Goal: Task Accomplishment & Management: Use online tool/utility

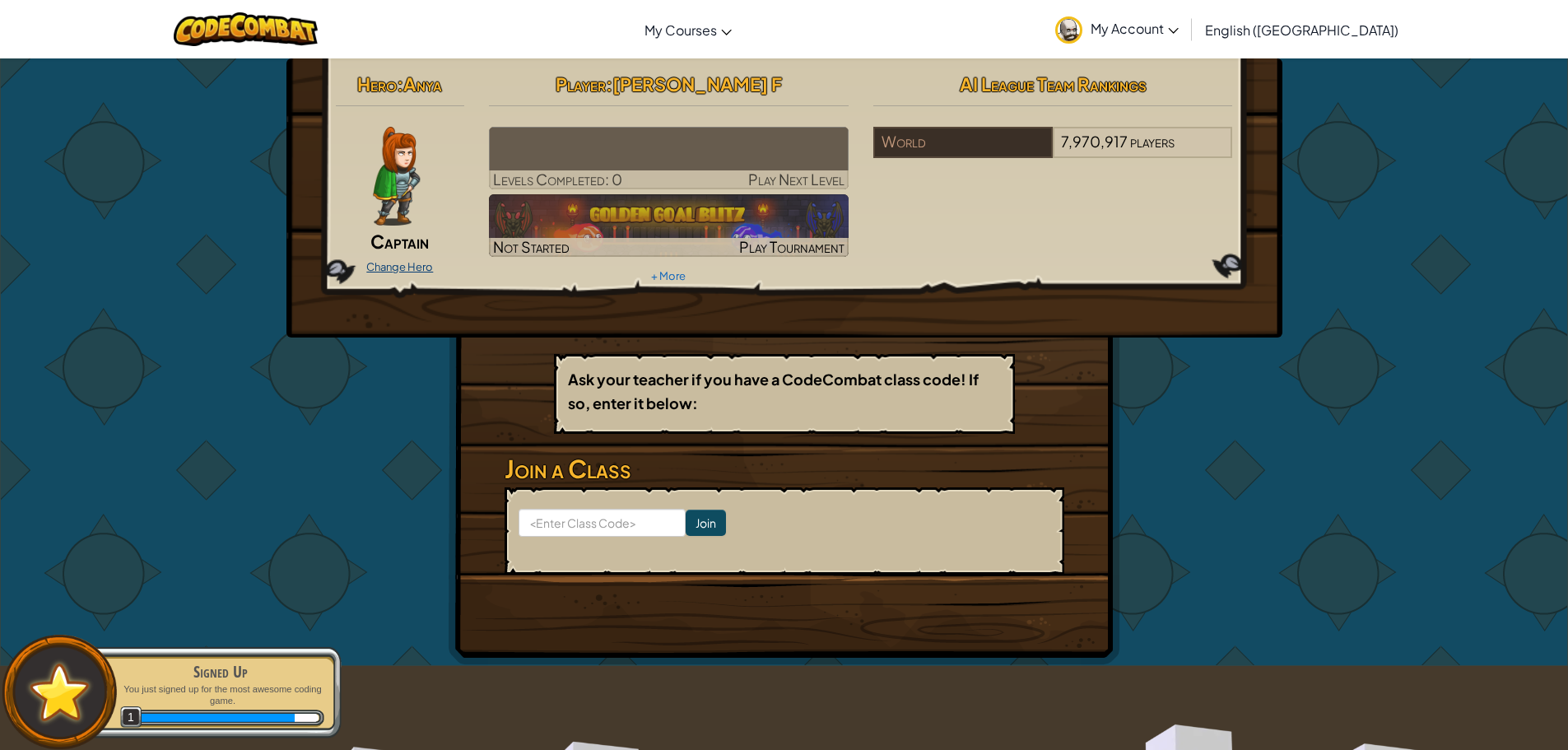
click at [406, 267] on link "Change Hero" at bounding box center [400, 267] width 67 height 13
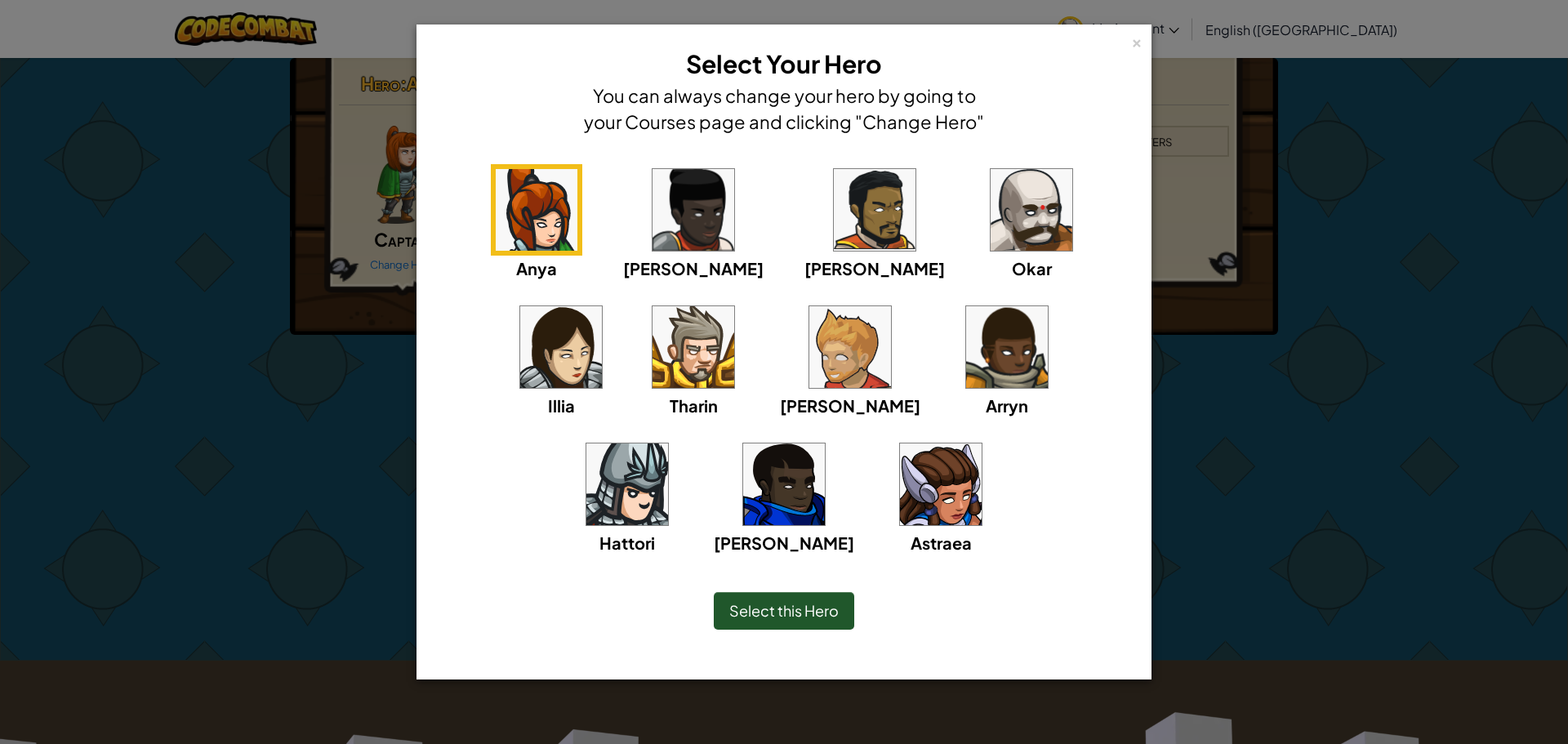
click at [668, 444] on img at bounding box center [627, 484] width 81 height 81
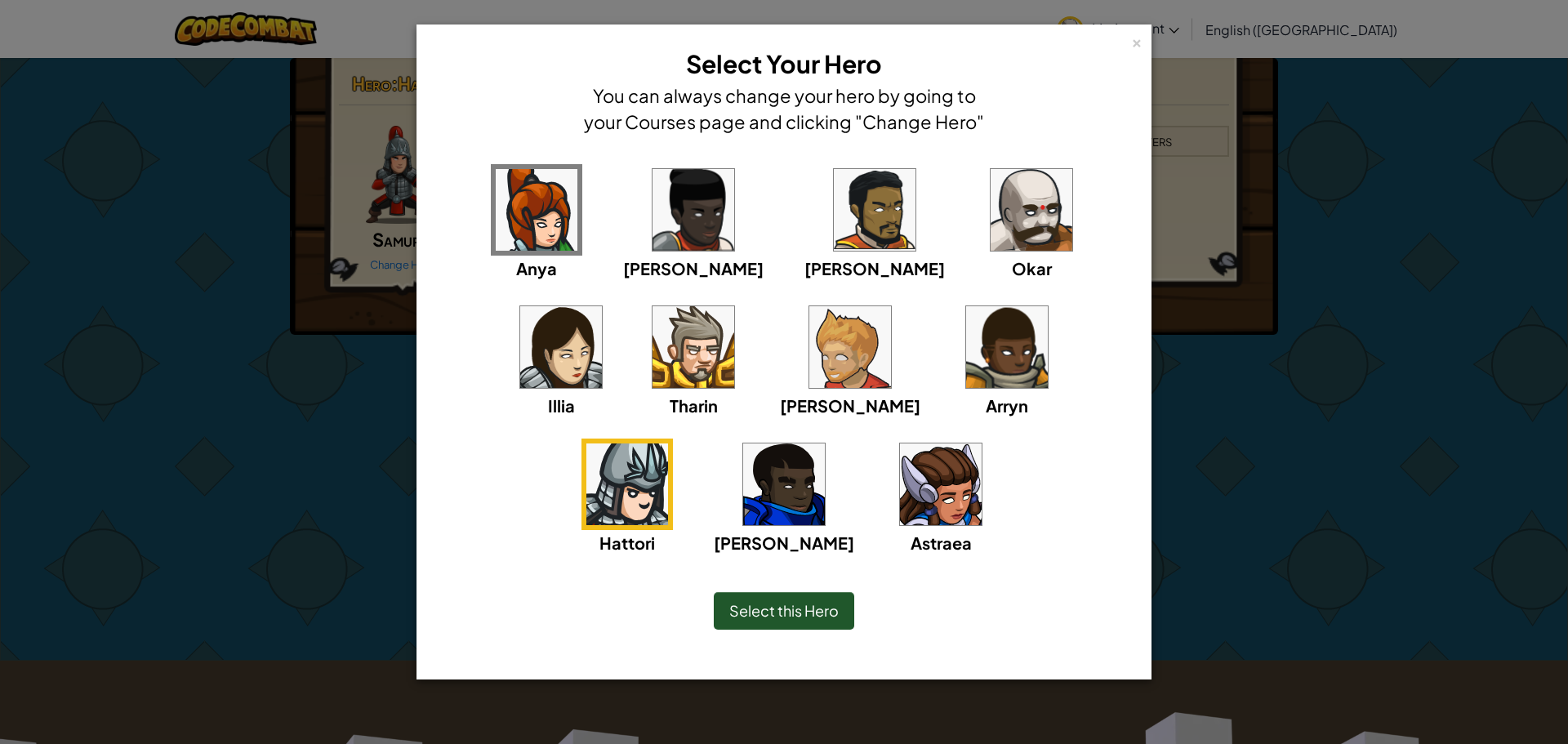
click at [668, 444] on img at bounding box center [627, 484] width 81 height 81
click at [653, 364] on img at bounding box center [694, 347] width 81 height 81
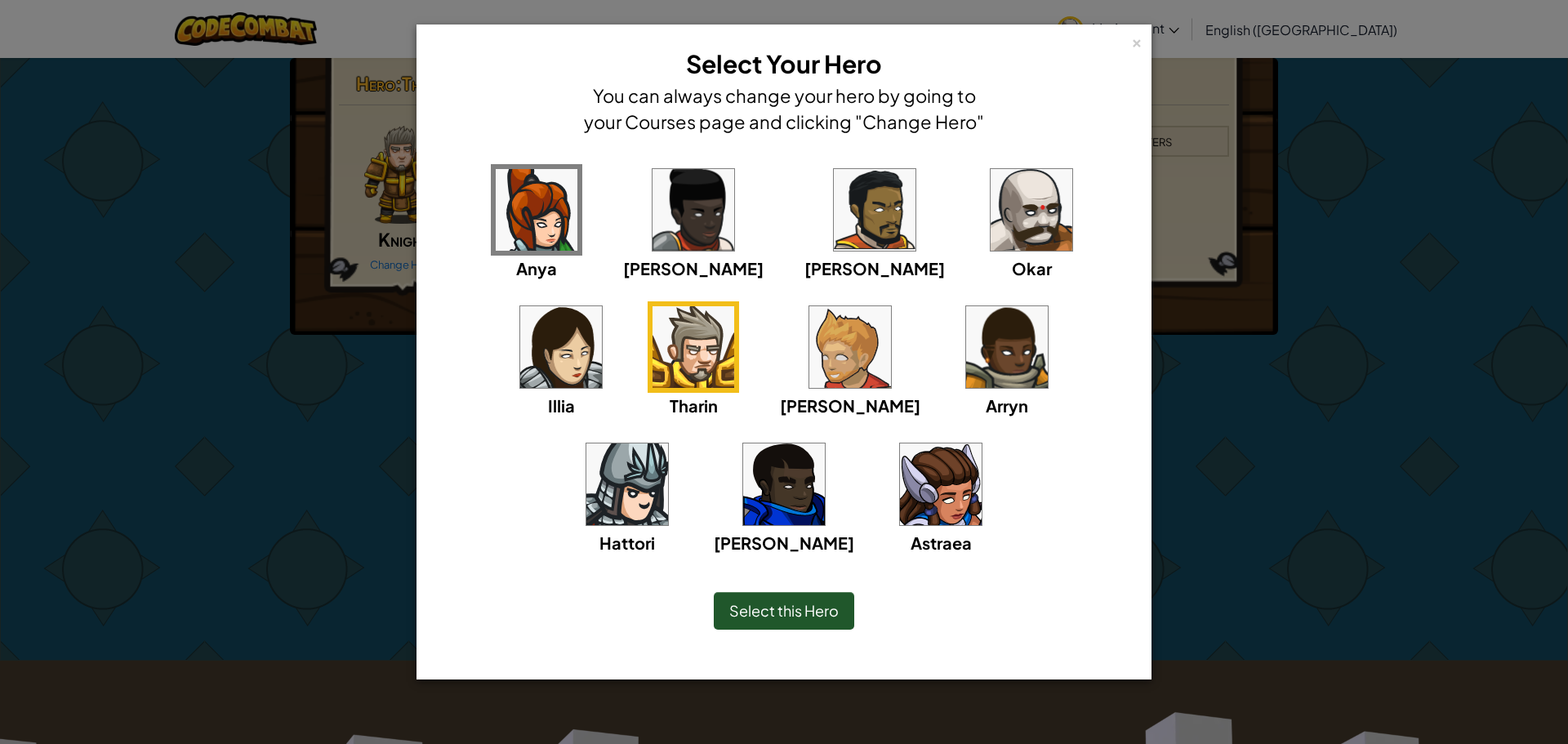
click at [810, 360] on img at bounding box center [850, 347] width 81 height 81
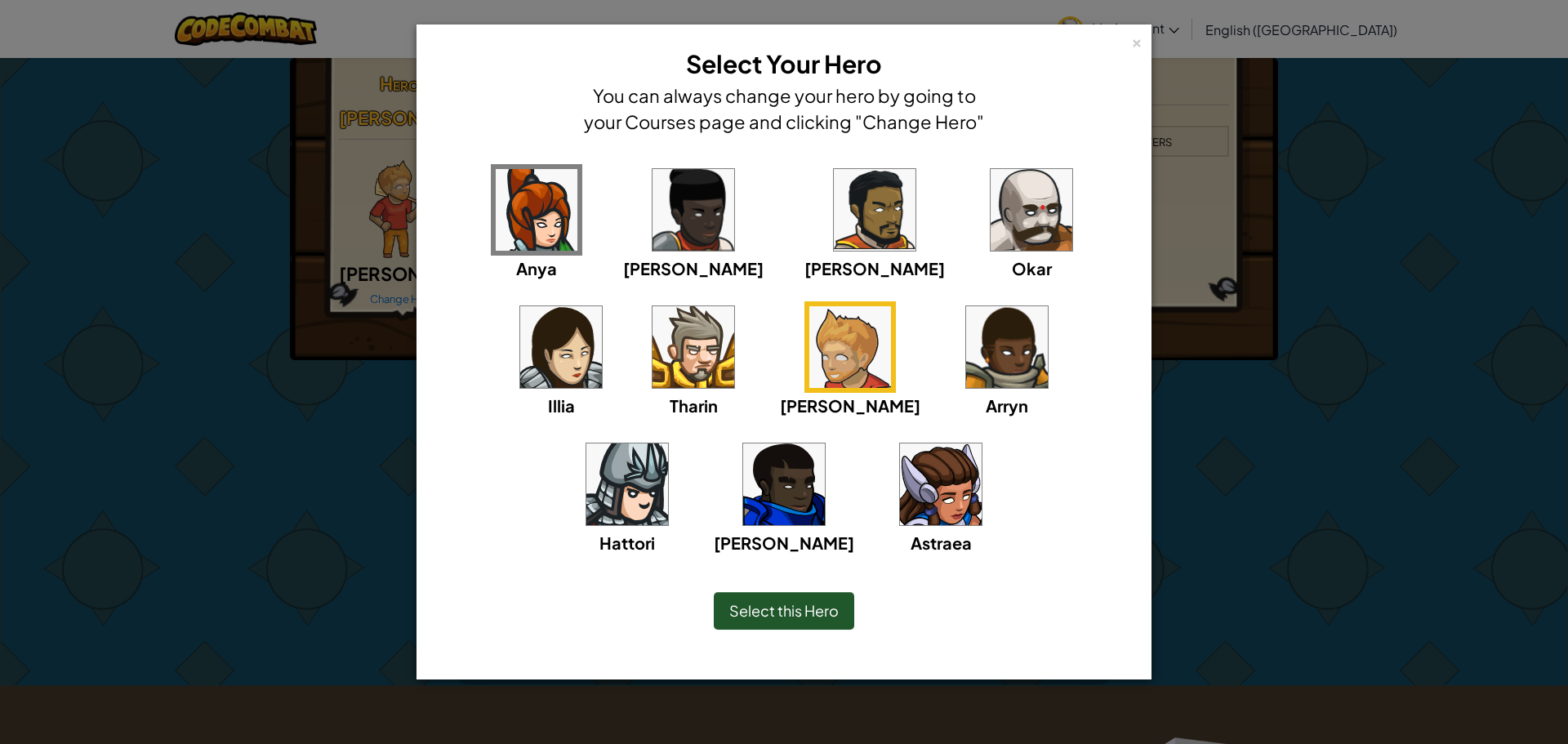
click at [765, 615] on span "Select this Hero" at bounding box center [784, 610] width 110 height 19
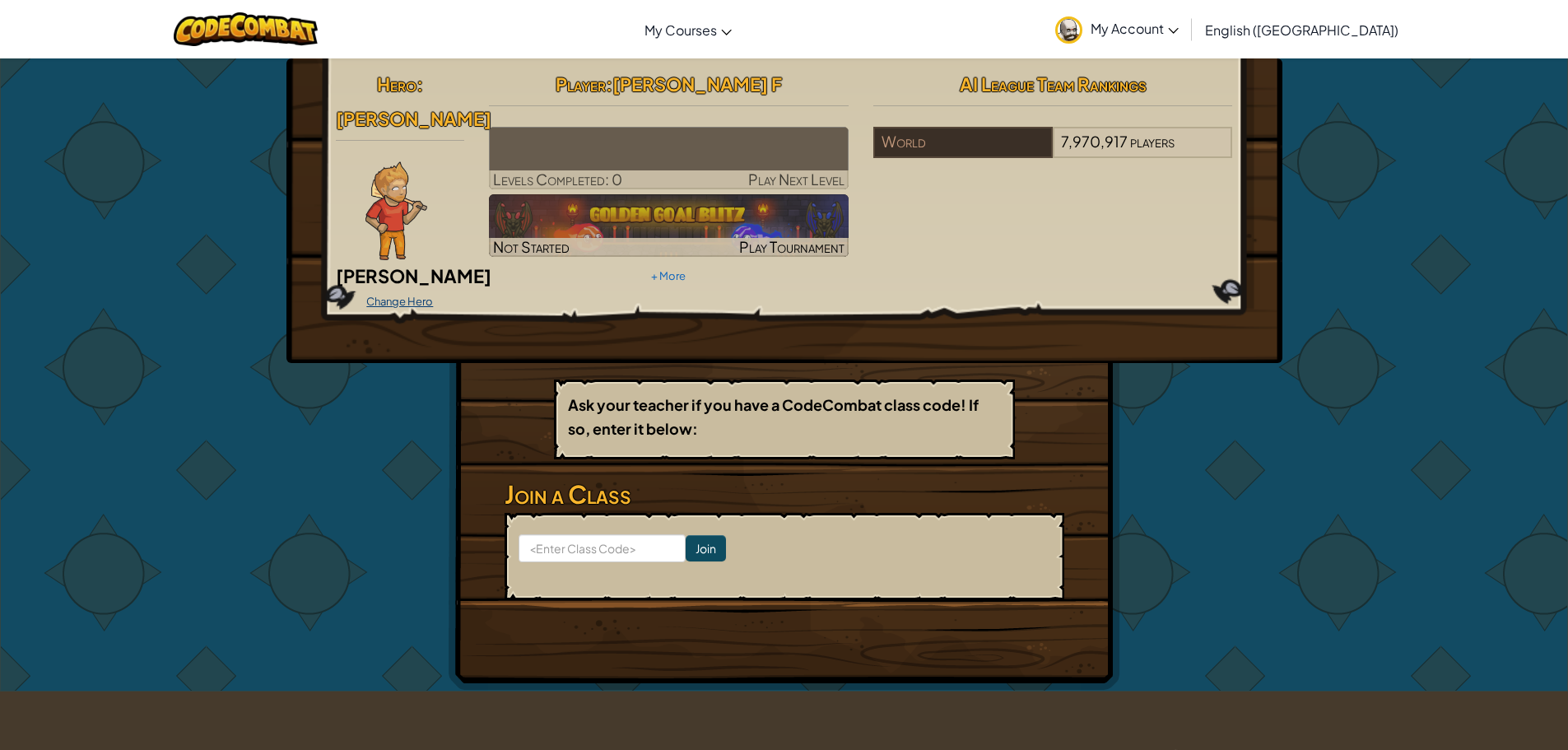
click at [402, 294] on link "Change Hero" at bounding box center [400, 301] width 67 height 13
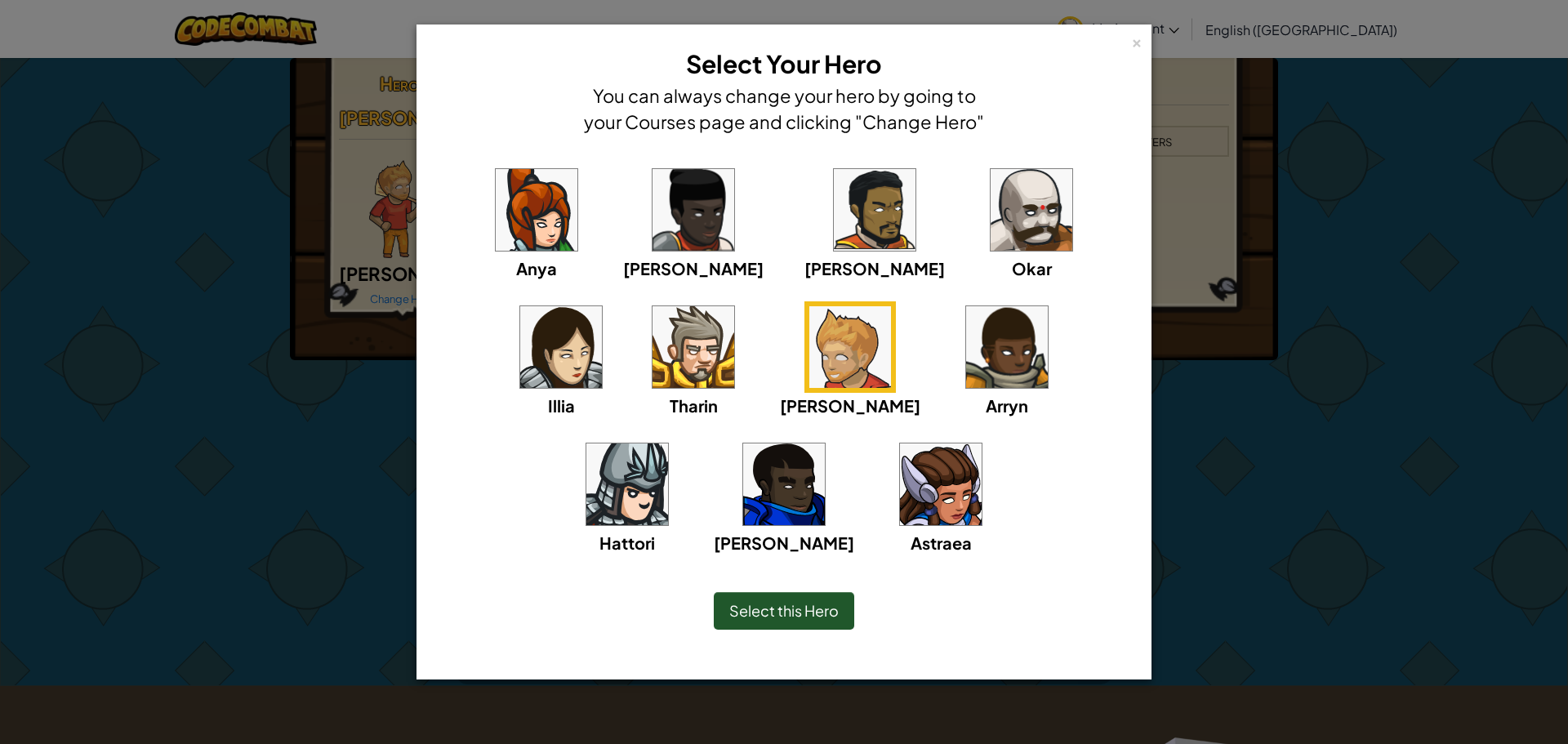
click at [991, 238] on img at bounding box center [1031, 210] width 81 height 81
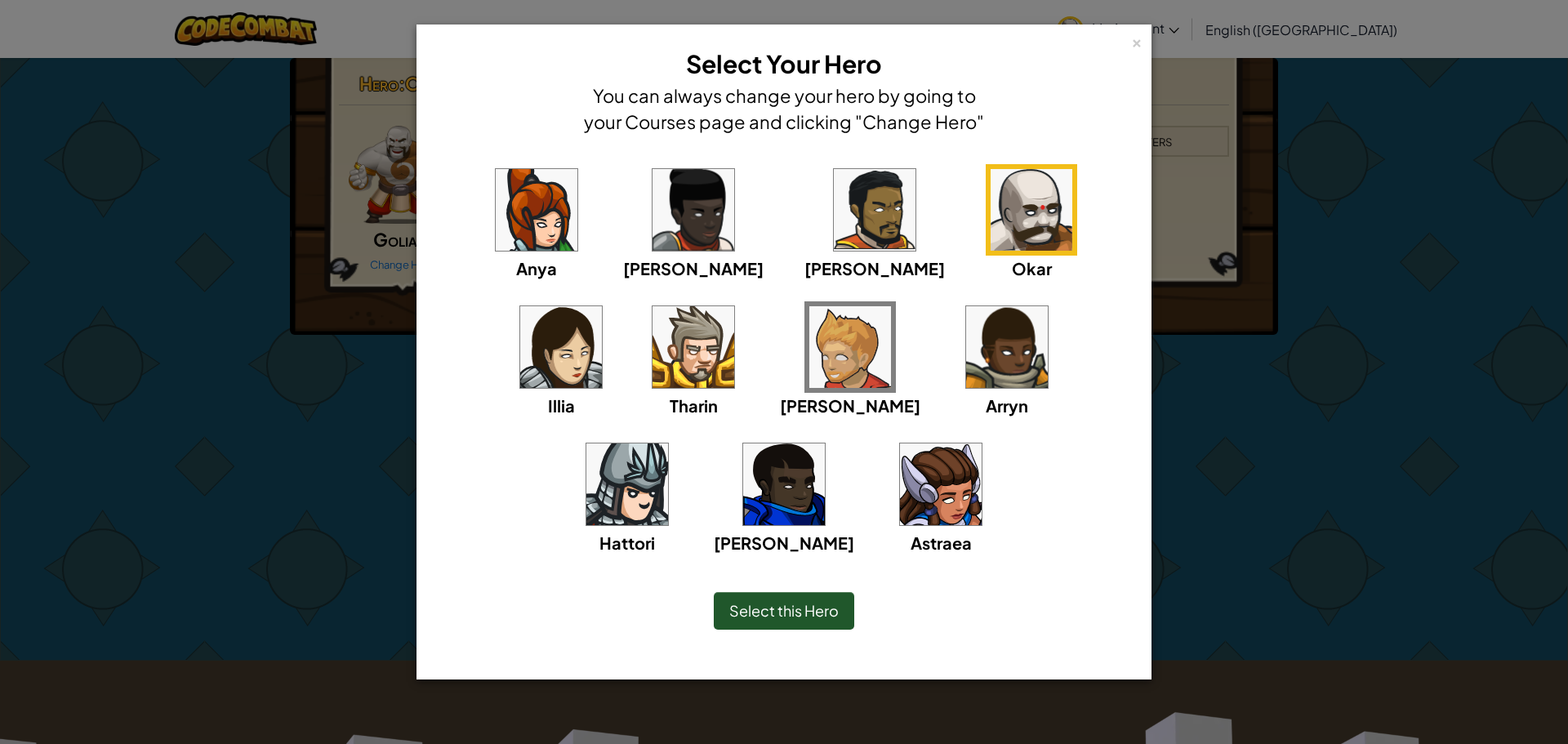
click at [819, 617] on span "Select this Hero" at bounding box center [784, 610] width 110 height 19
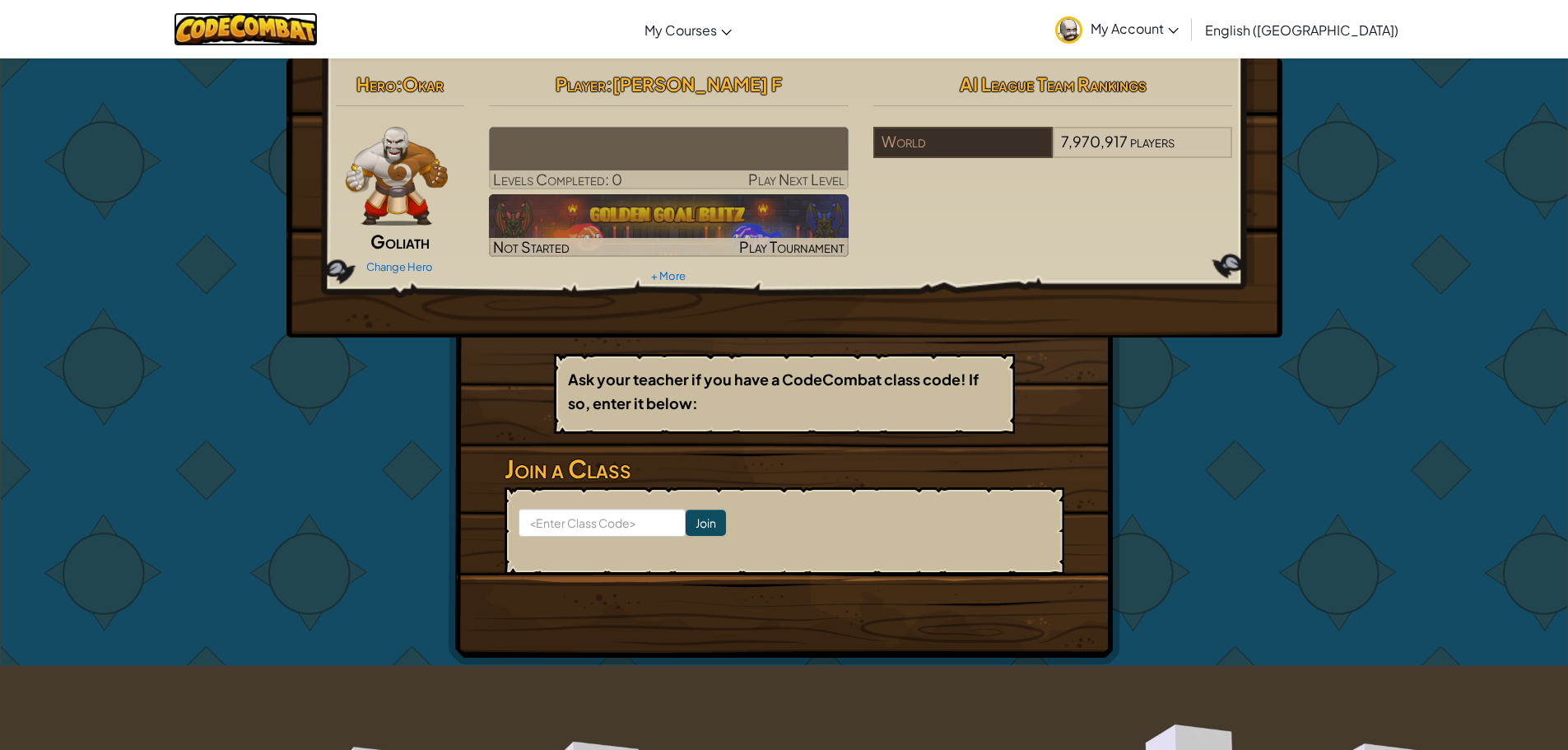
click at [269, 34] on img at bounding box center [246, 29] width 144 height 33
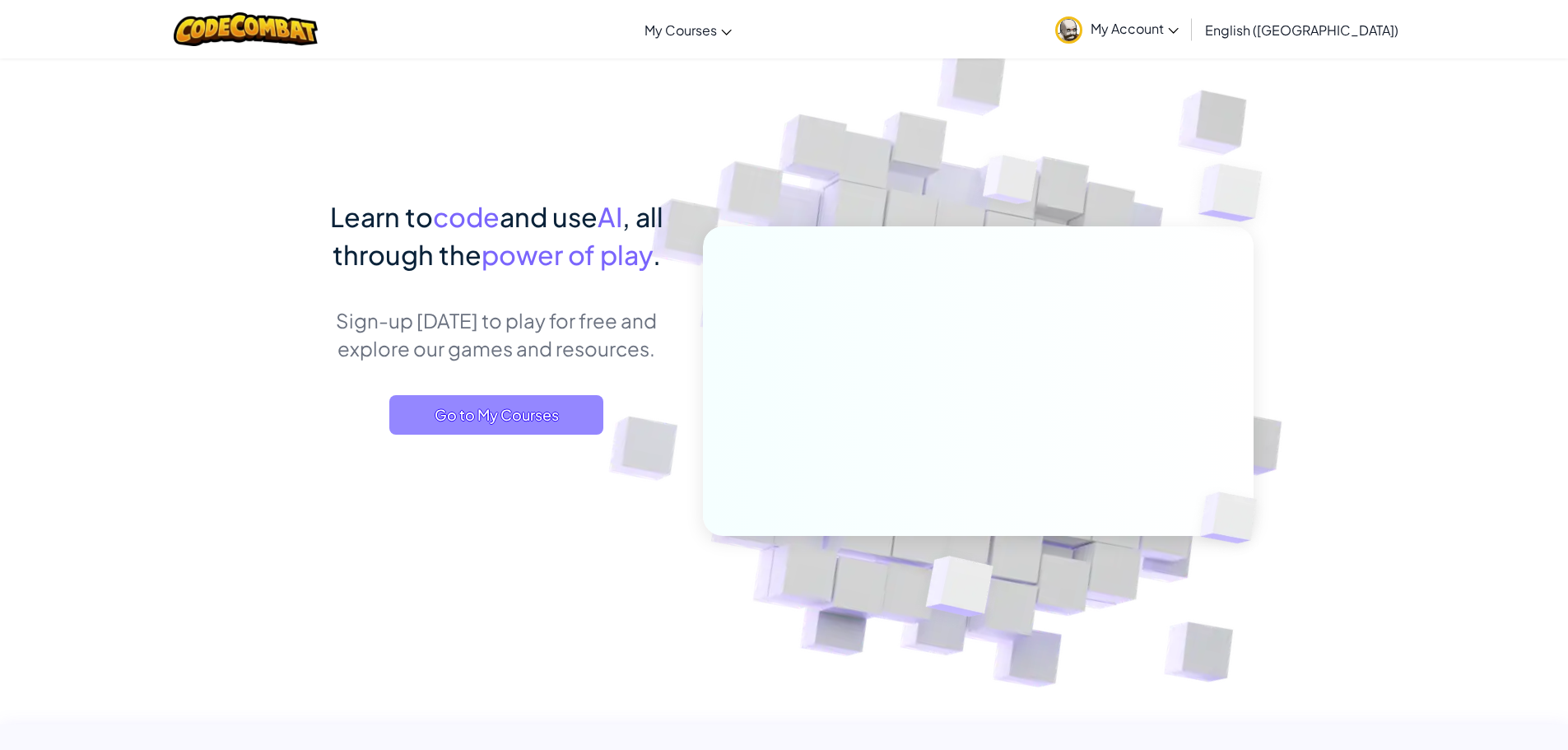
click at [559, 408] on span "Go to My Courses" at bounding box center [497, 415] width 214 height 39
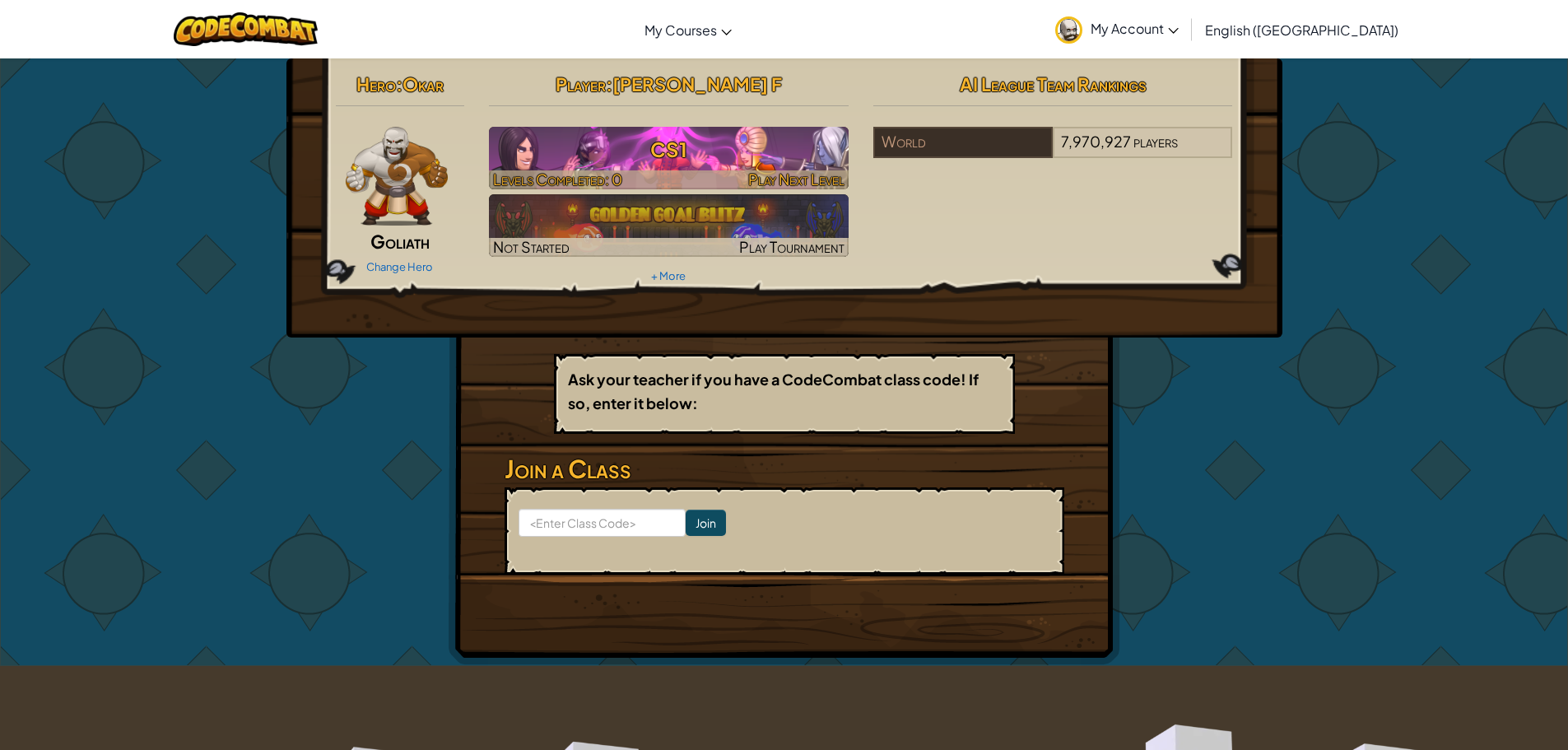
click at [656, 164] on h3 "CS1" at bounding box center [669, 150] width 360 height 37
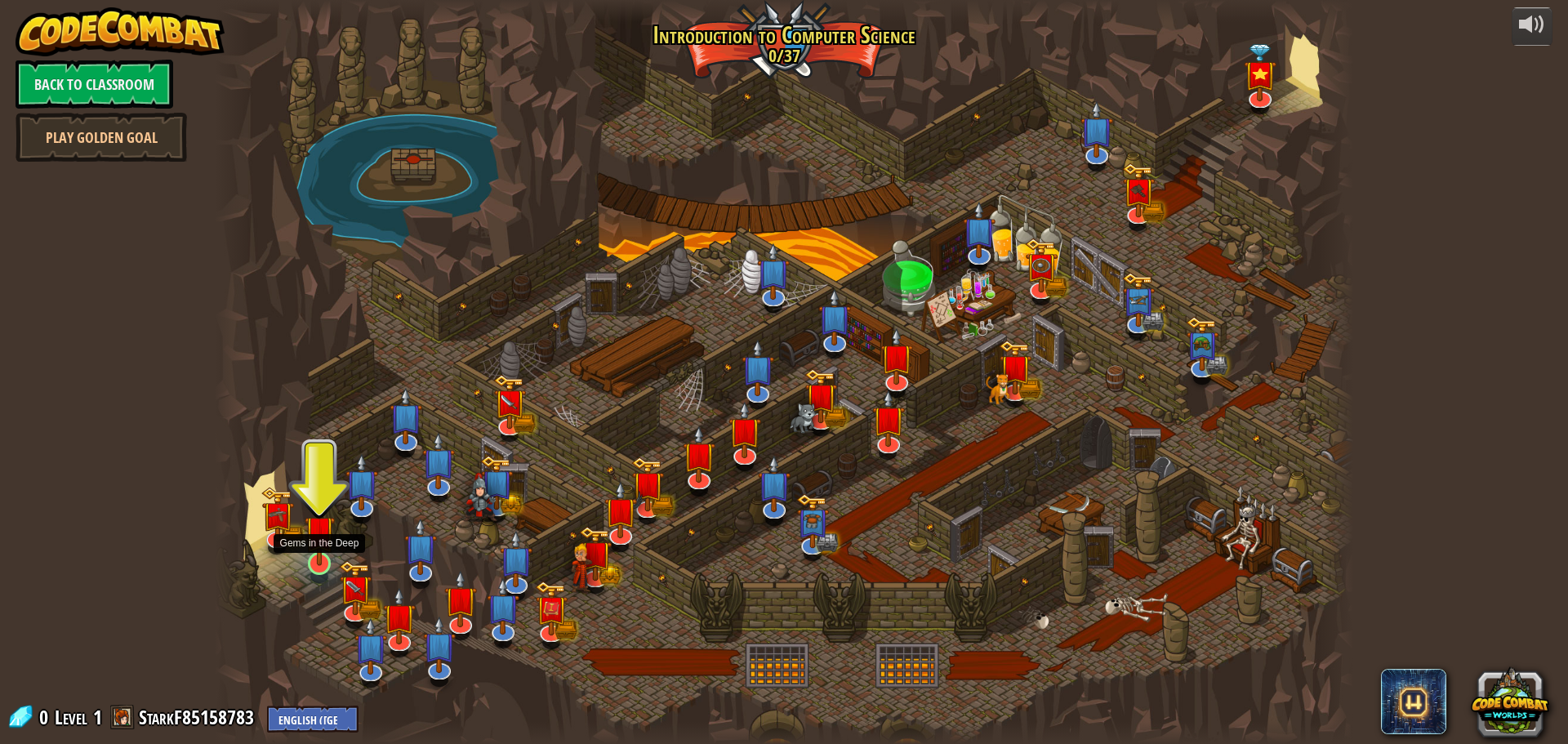
click at [309, 547] on img at bounding box center [319, 531] width 30 height 70
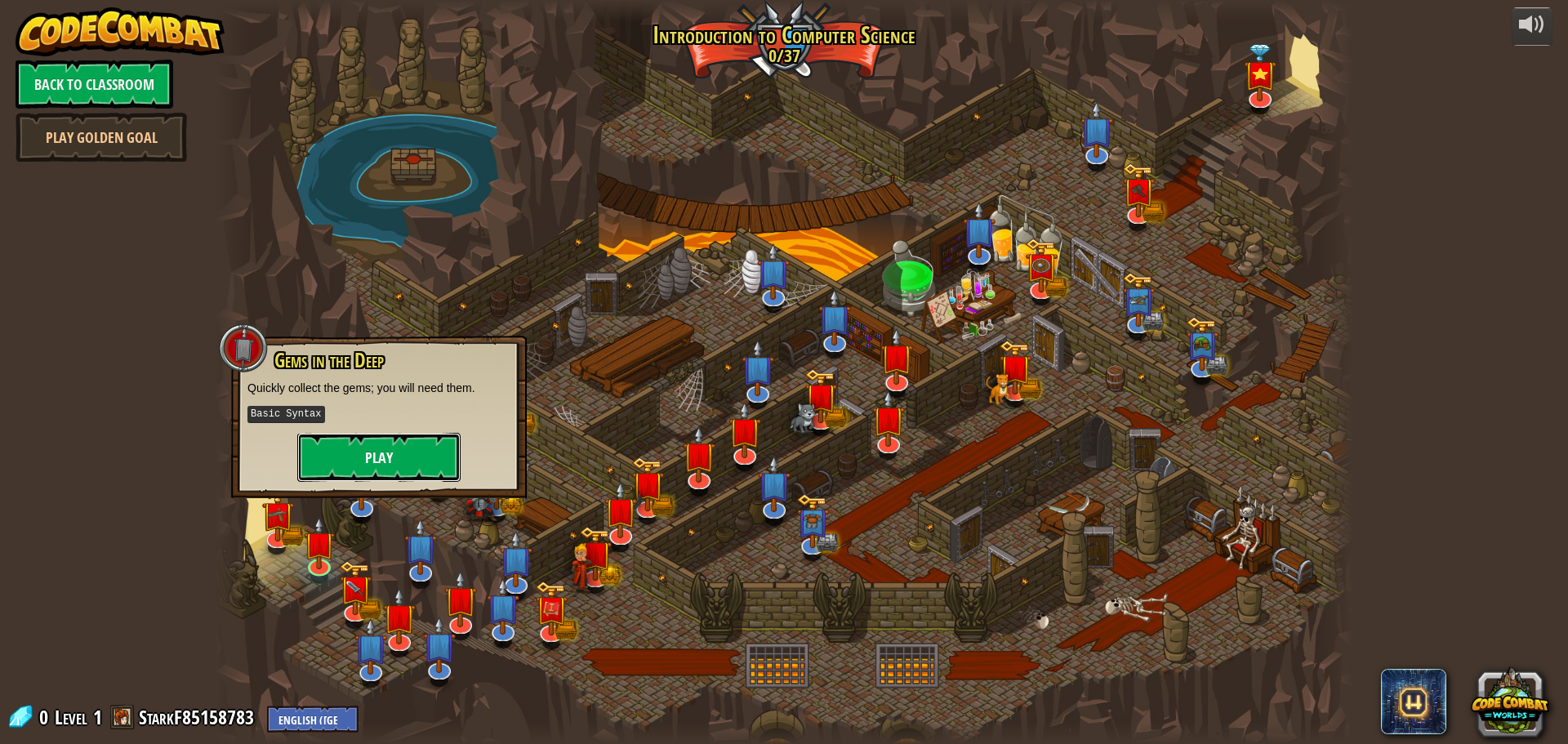
click at [419, 455] on button "Play" at bounding box center [378, 457] width 163 height 49
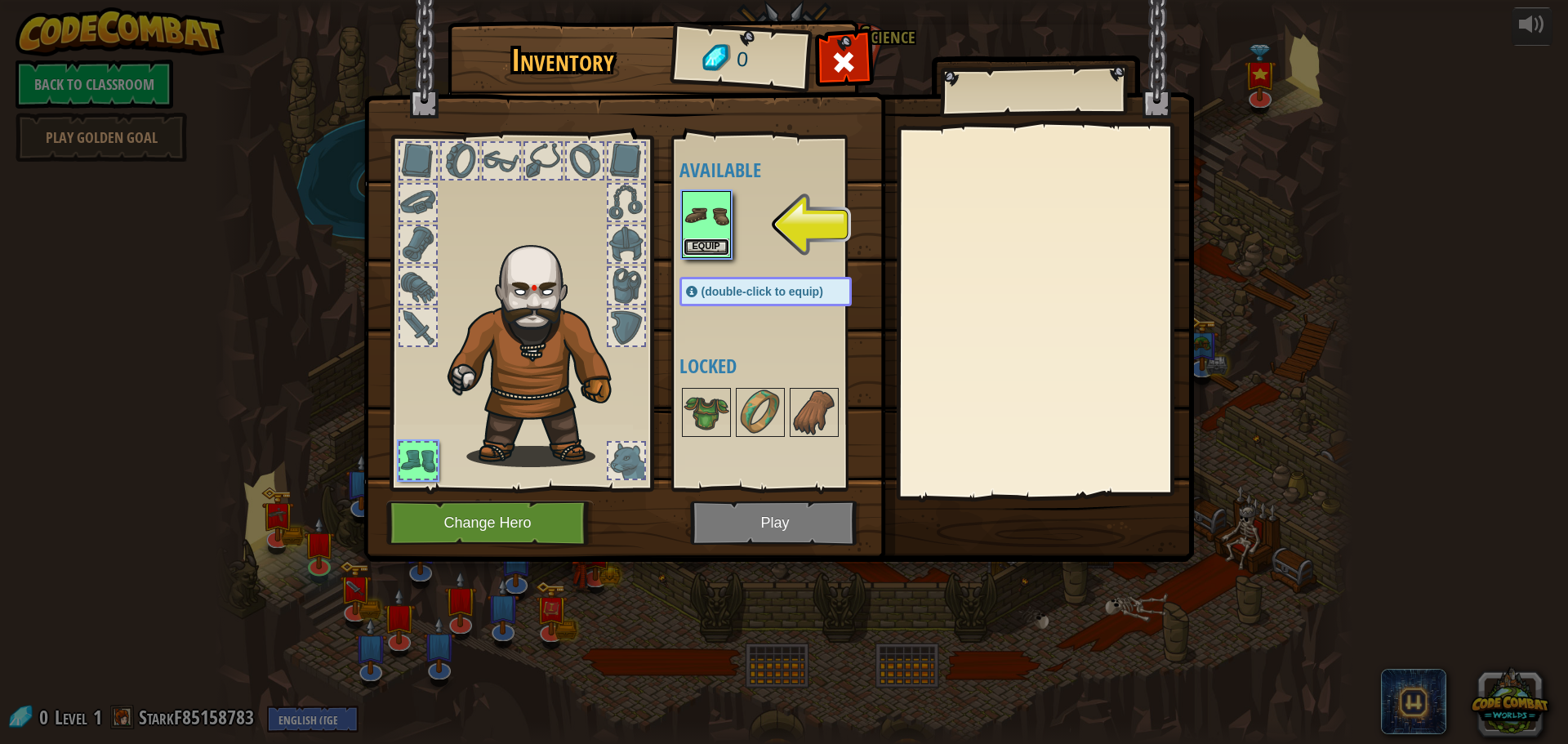
click at [713, 246] on button "Equip" at bounding box center [706, 246] width 46 height 17
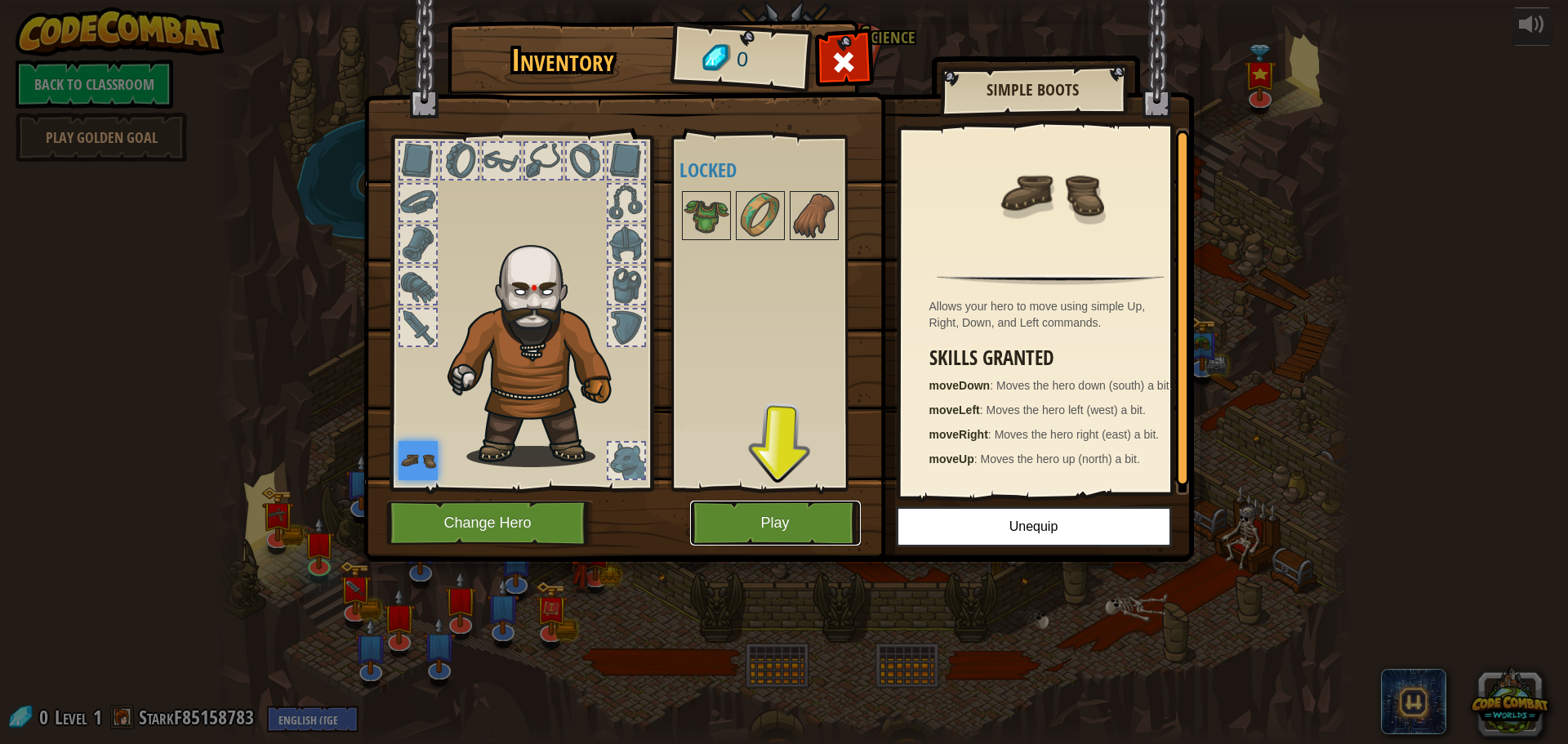
click at [759, 514] on button "Play" at bounding box center [776, 523] width 171 height 45
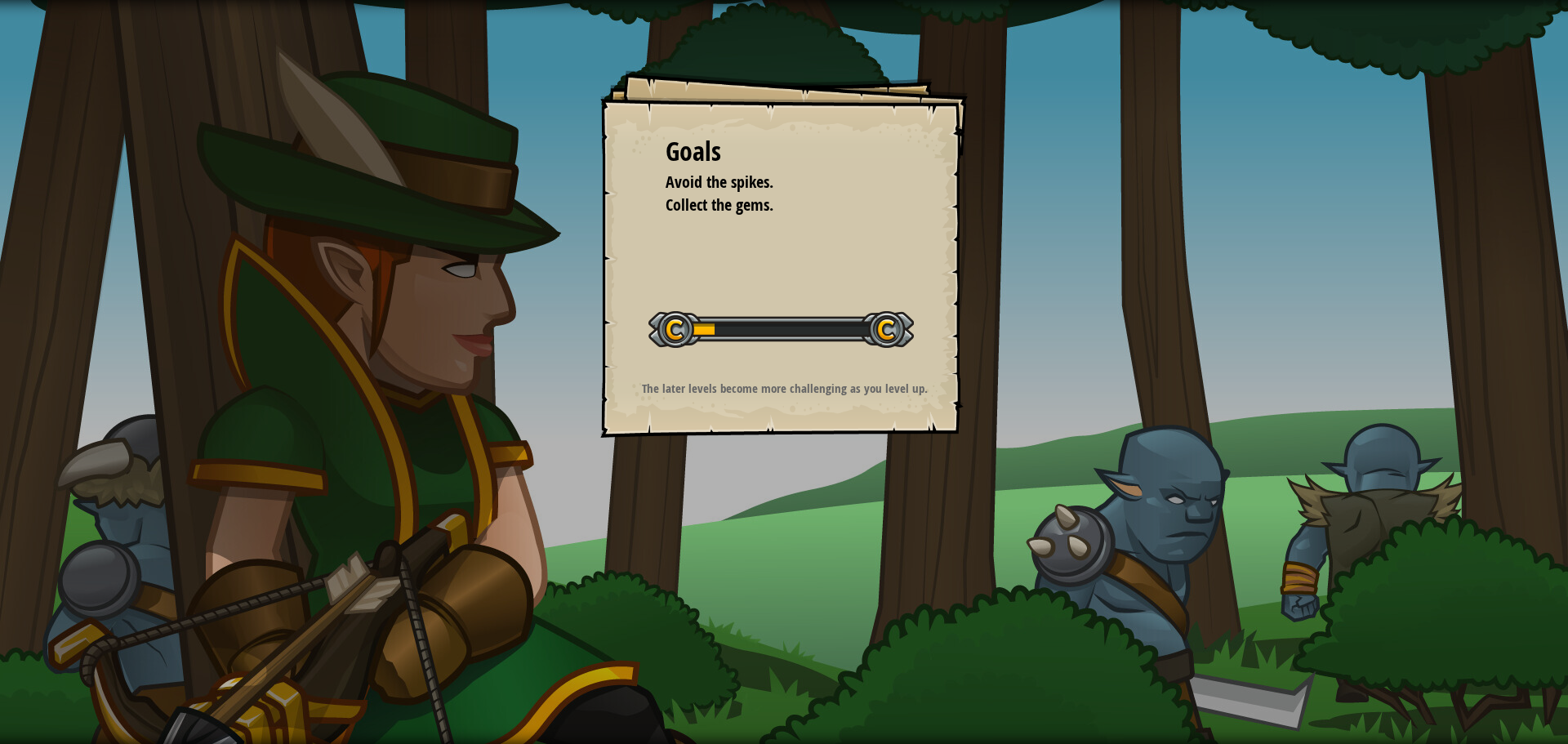
click at [622, 521] on div "Goals Avoid the spikes. Collect the gems. Start Level Error loading from server…" at bounding box center [784, 372] width 1568 height 744
drag, startPoint x: 622, startPoint y: 521, endPoint x: 582, endPoint y: 469, distance: 65.6
click at [516, 19] on div "Goals Avoid the spikes. Collect the gems. Start Level Error loading from server…" at bounding box center [784, 372] width 1568 height 744
click at [639, 341] on div "Goals Avoid the spikes. Collect the gems. Start Level Error loading from server…" at bounding box center [784, 254] width 368 height 367
click at [635, 333] on div "Goals Avoid the spikes. Collect the gems. Start Level Error loading from server…" at bounding box center [784, 254] width 368 height 367
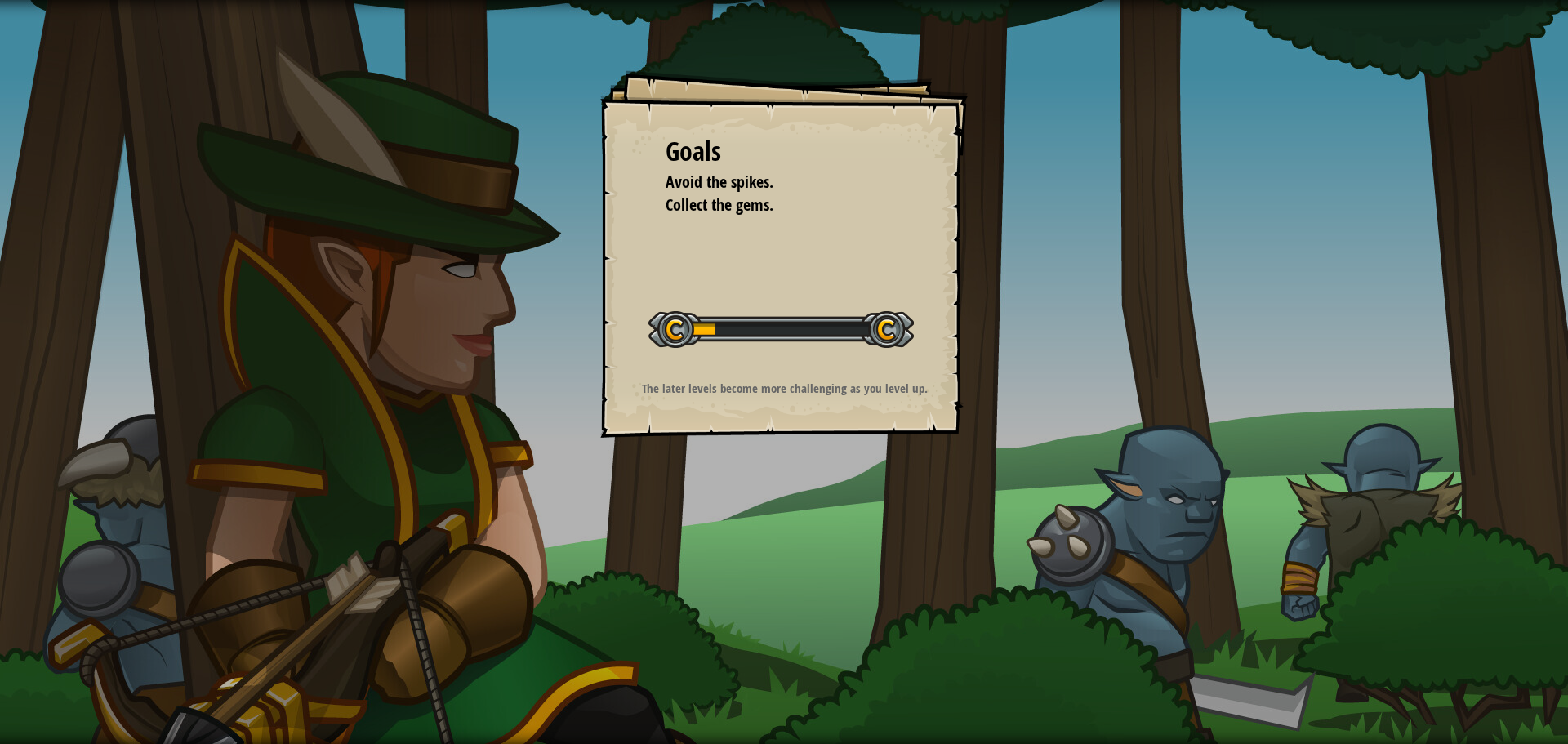
click at [635, 333] on div "Goals Avoid the spikes. Collect the gems. Start Level Error loading from server…" at bounding box center [784, 254] width 368 height 367
drag, startPoint x: 236, startPoint y: 253, endPoint x: 219, endPoint y: 245, distance: 18.8
click at [228, 252] on div "Goals Avoid the spikes. Collect the gems. Start Level Error loading from server…" at bounding box center [784, 372] width 1568 height 744
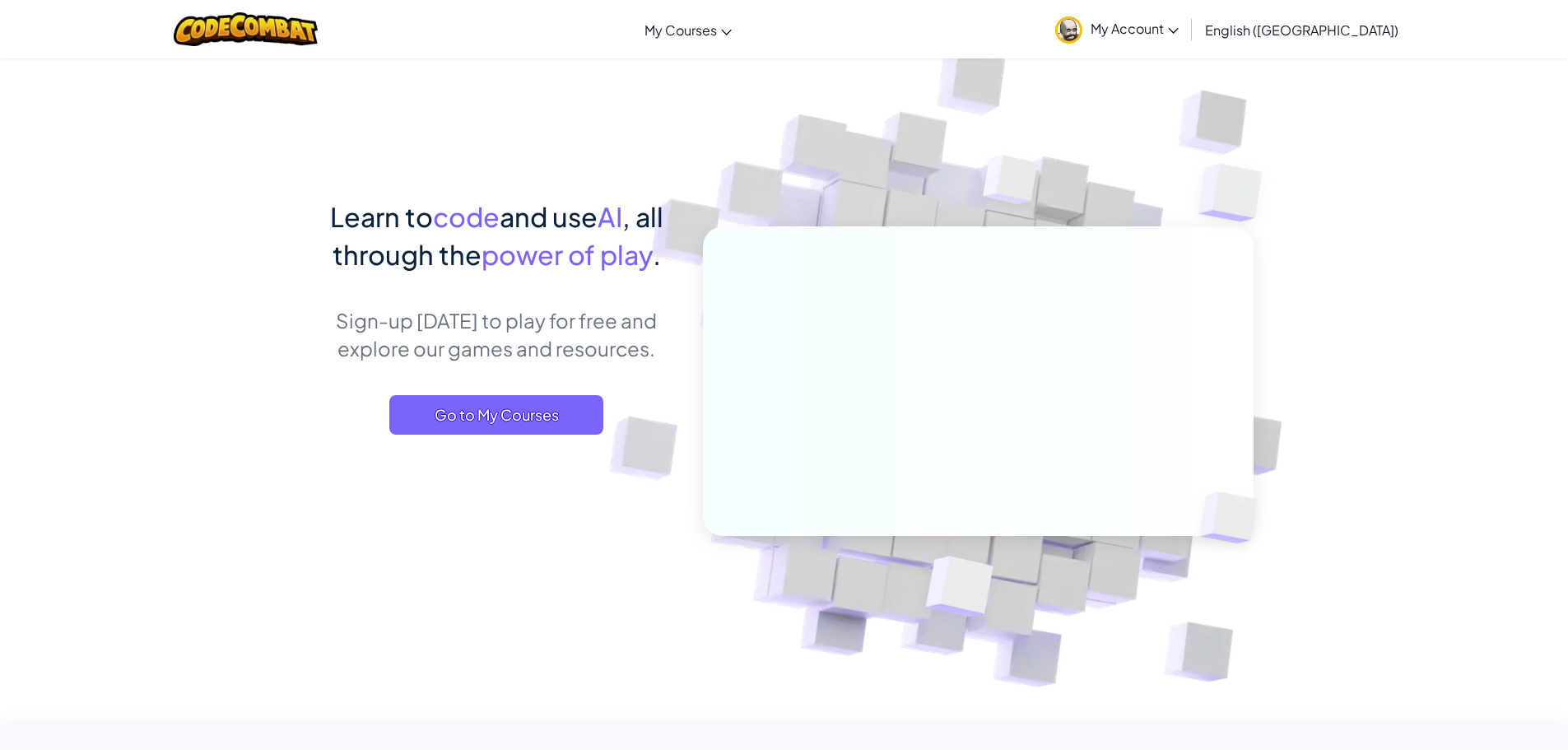
click at [1179, 35] on span "My Account" at bounding box center [1134, 28] width 88 height 18
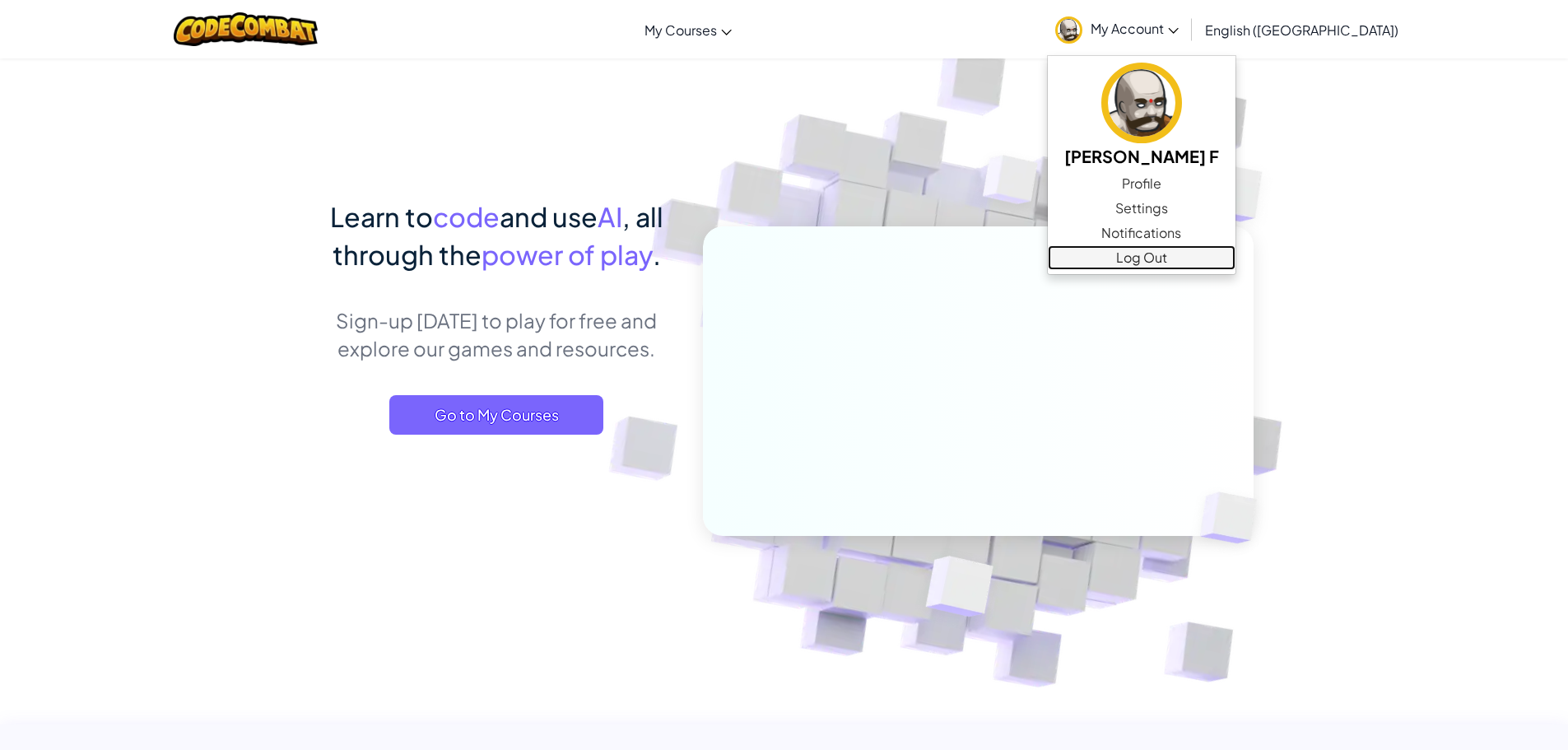
click at [1199, 262] on link "Log Out" at bounding box center [1142, 258] width 187 height 25
